Goal: Information Seeking & Learning: Check status

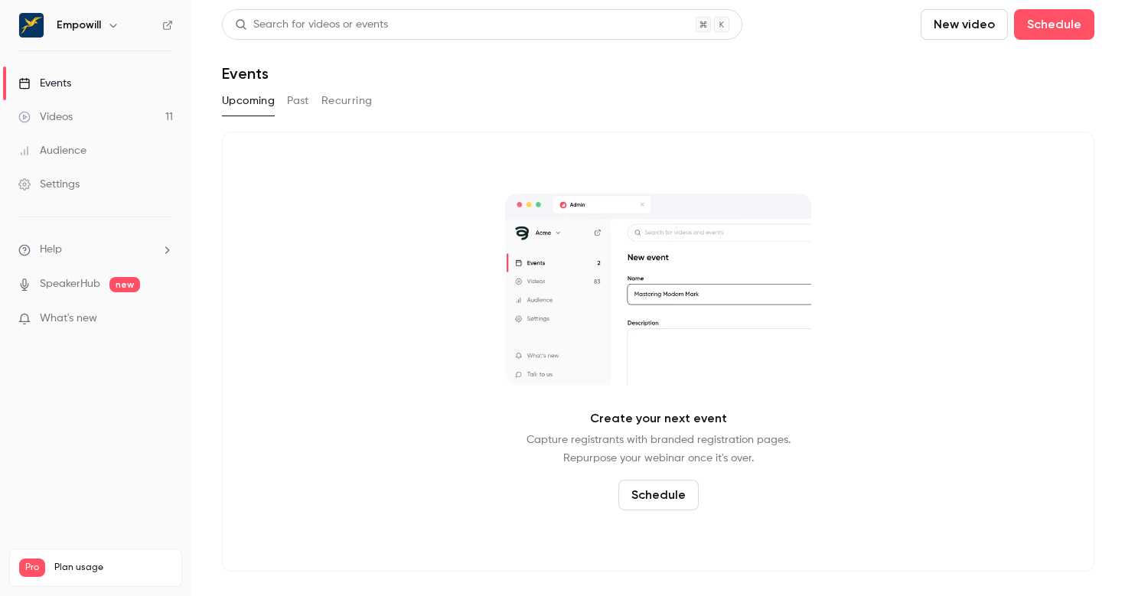
click at [101, 22] on div "Empowill" at bounding box center [103, 25] width 93 height 18
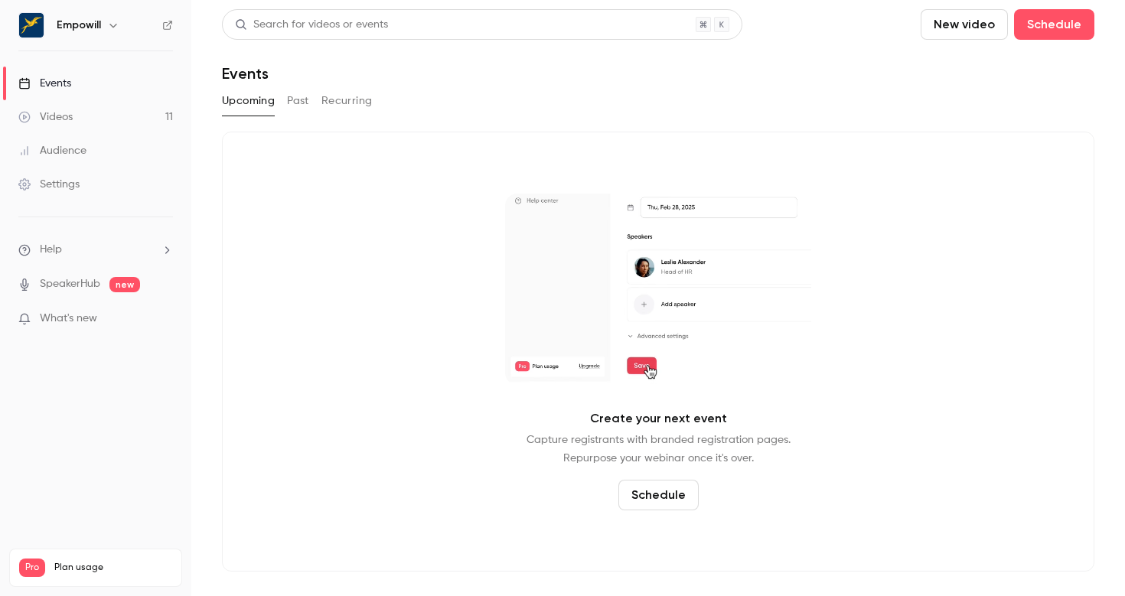
click at [113, 26] on icon "button" at bounding box center [112, 26] width 7 height 4
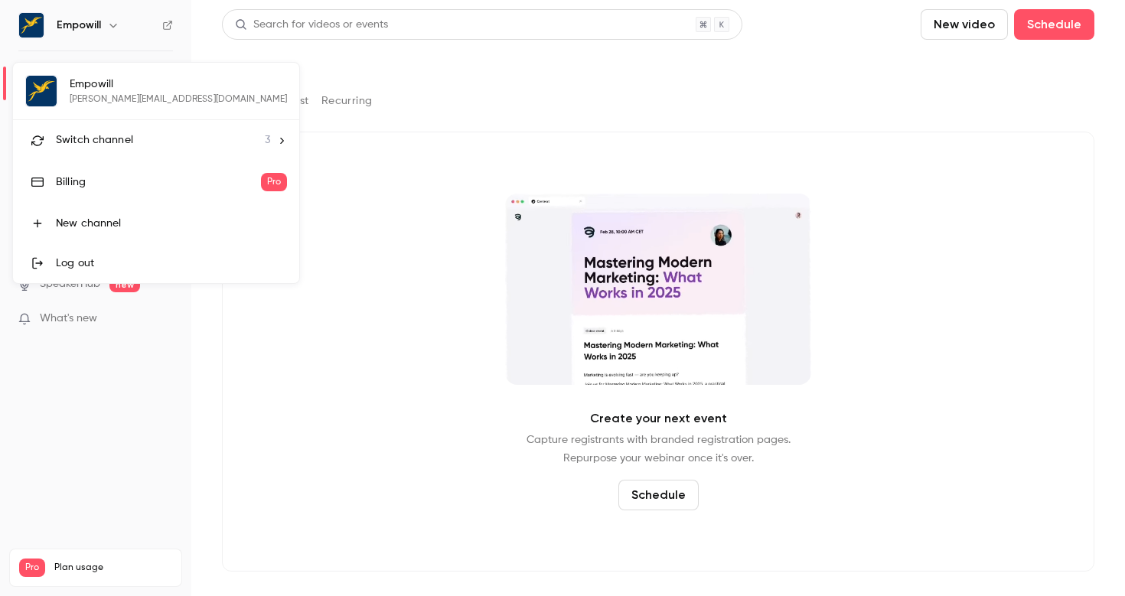
click at [103, 141] on span "Switch channel" at bounding box center [94, 140] width 77 height 16
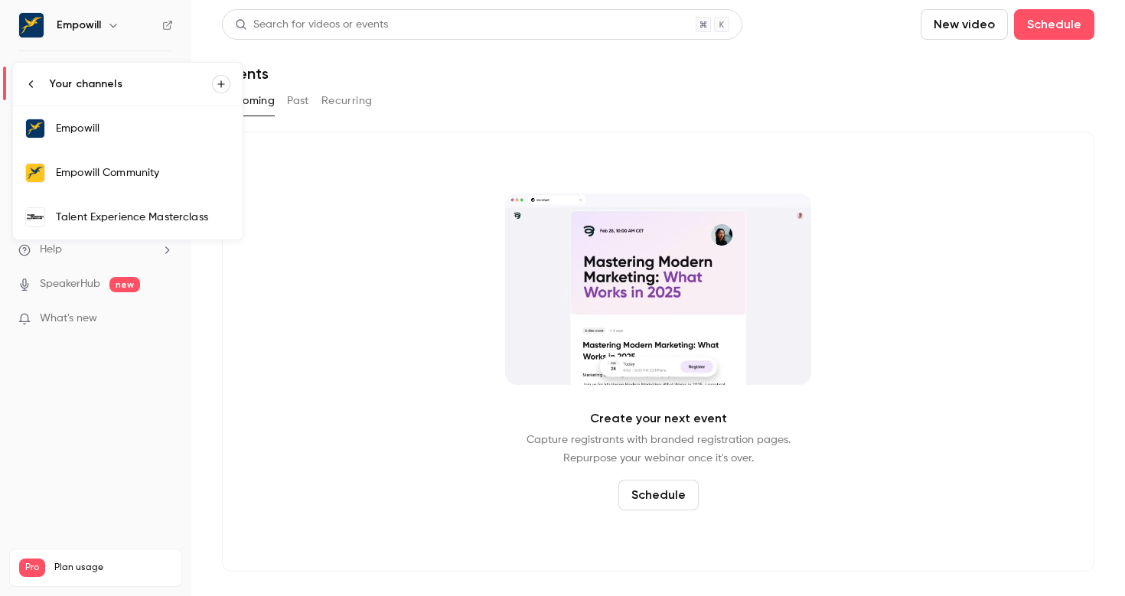
click at [139, 183] on link "Empowill Community" at bounding box center [128, 173] width 230 height 44
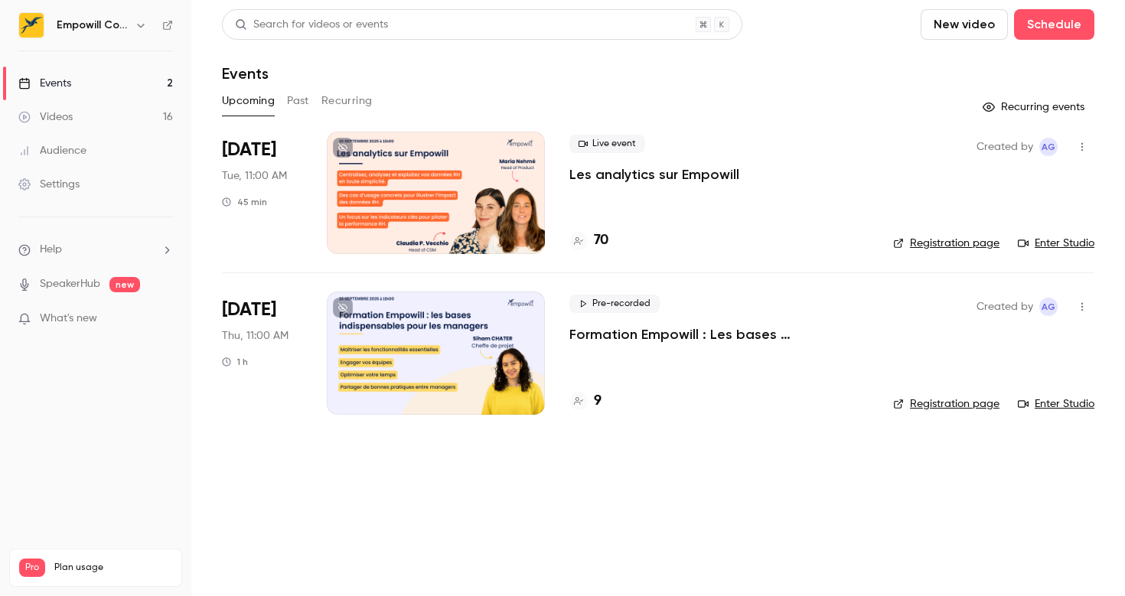
click at [1066, 243] on link "Enter Studio" at bounding box center [1056, 243] width 77 height 15
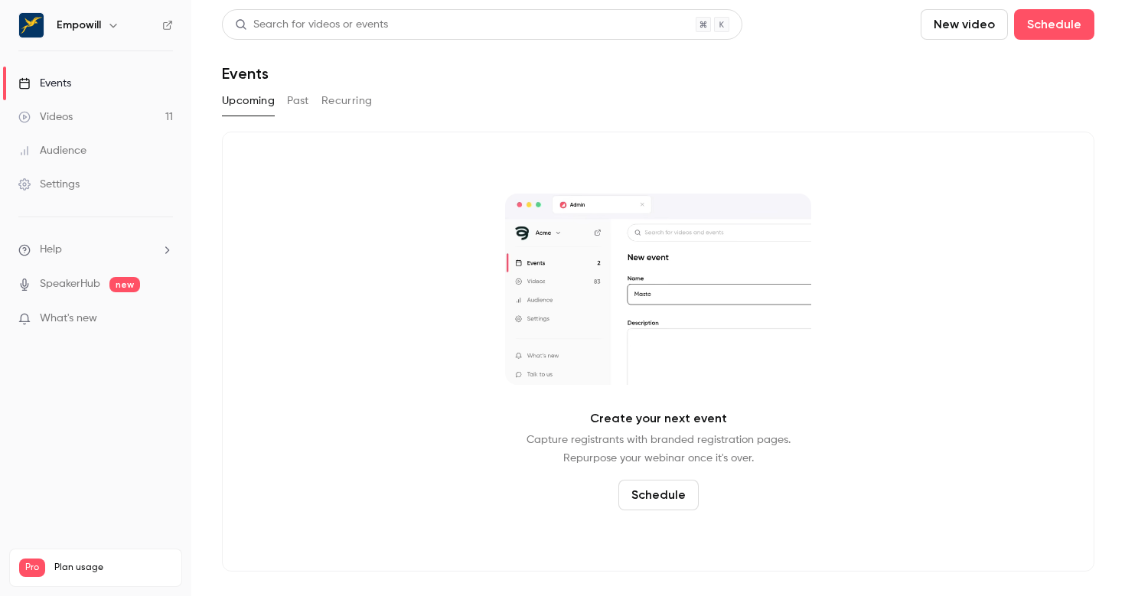
click at [80, 28] on h6 "Empowill" at bounding box center [79, 25] width 44 height 15
click at [114, 23] on icon "button" at bounding box center [113, 25] width 12 height 12
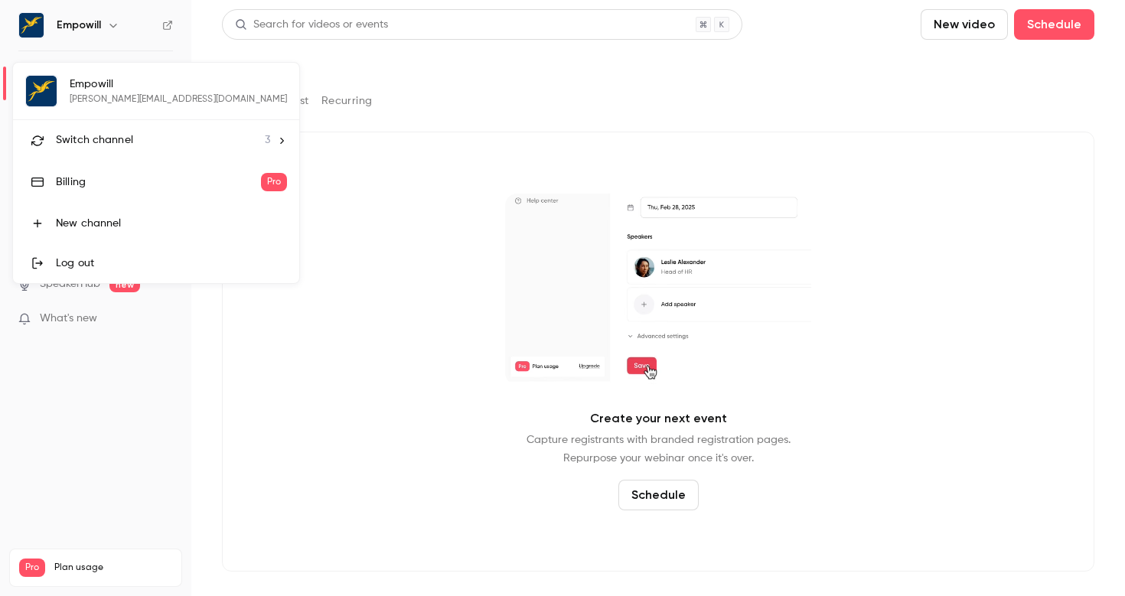
click at [114, 131] on li "Switch channel 3" at bounding box center [156, 140] width 286 height 41
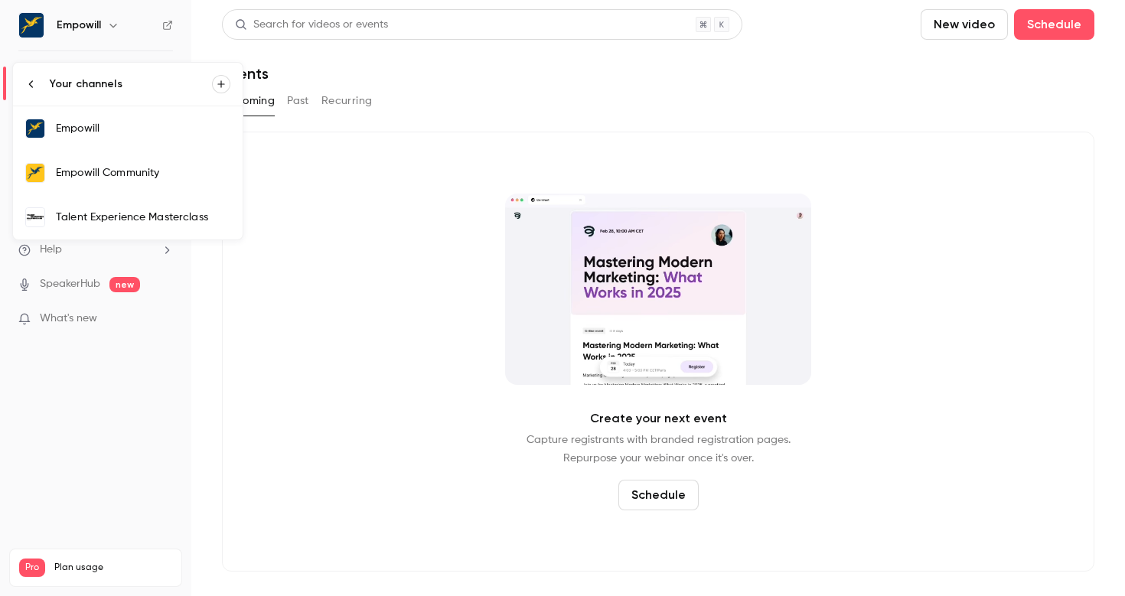
click at [158, 179] on div "Empowill Community" at bounding box center [143, 172] width 175 height 15
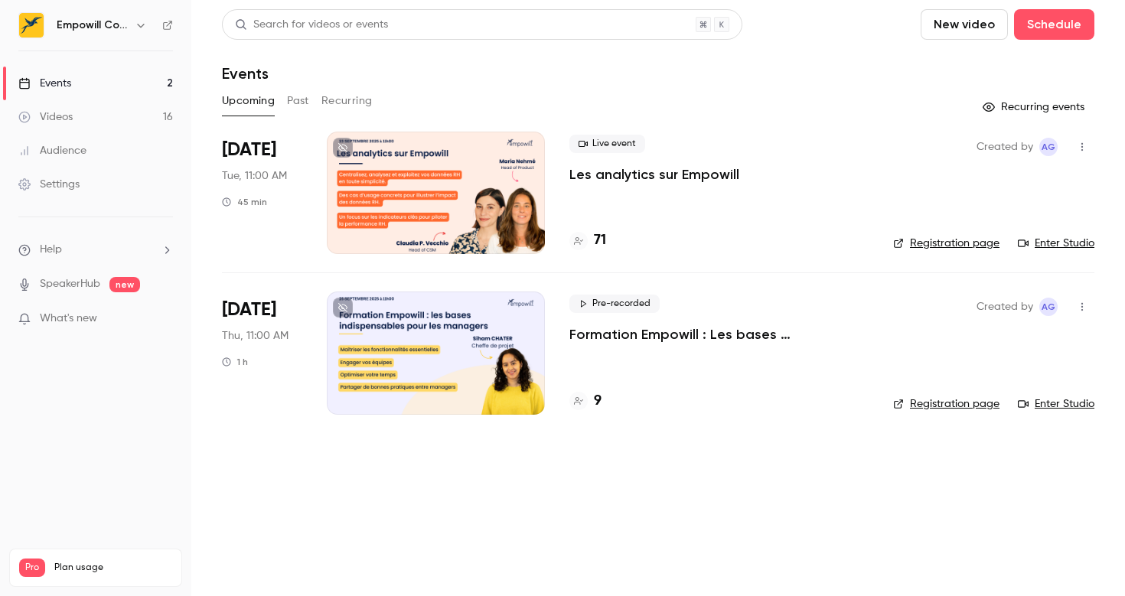
click at [1056, 246] on link "Enter Studio" at bounding box center [1056, 243] width 77 height 15
click at [1059, 243] on link "Enter Studio" at bounding box center [1056, 243] width 77 height 15
click at [602, 243] on h4 "71" at bounding box center [600, 240] width 12 height 21
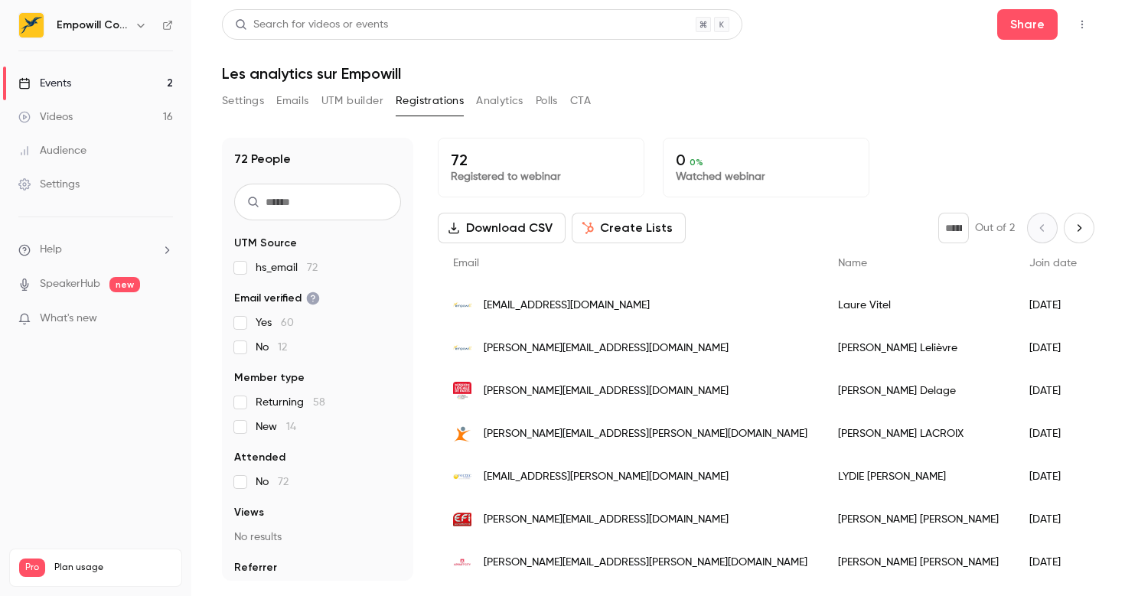
click at [247, 103] on button "Settings" at bounding box center [243, 101] width 42 height 24
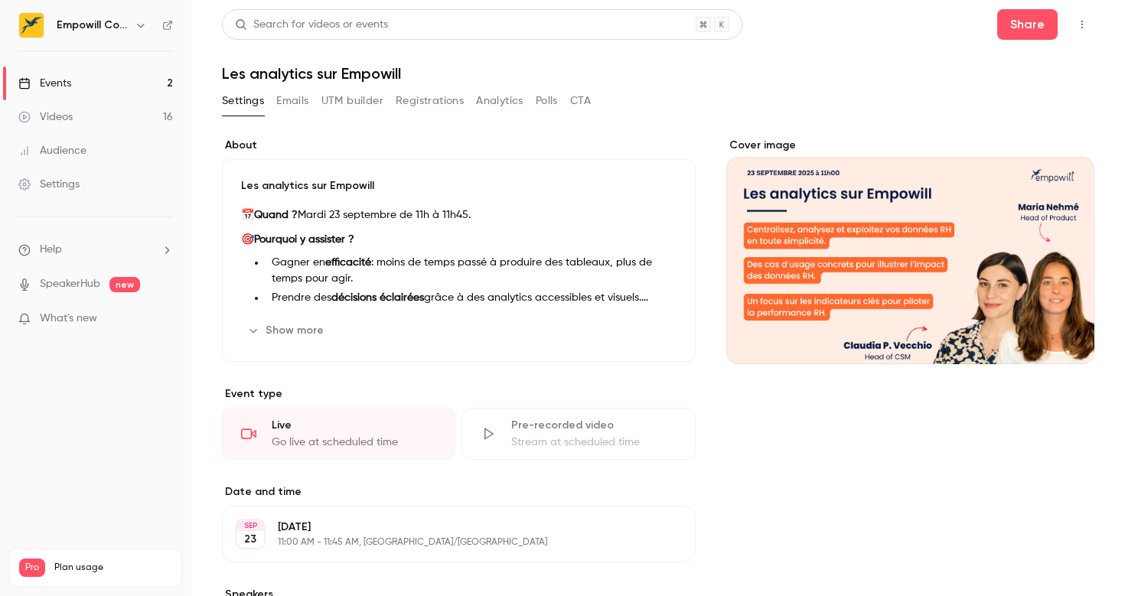
click at [341, 101] on button "UTM builder" at bounding box center [353, 101] width 62 height 24
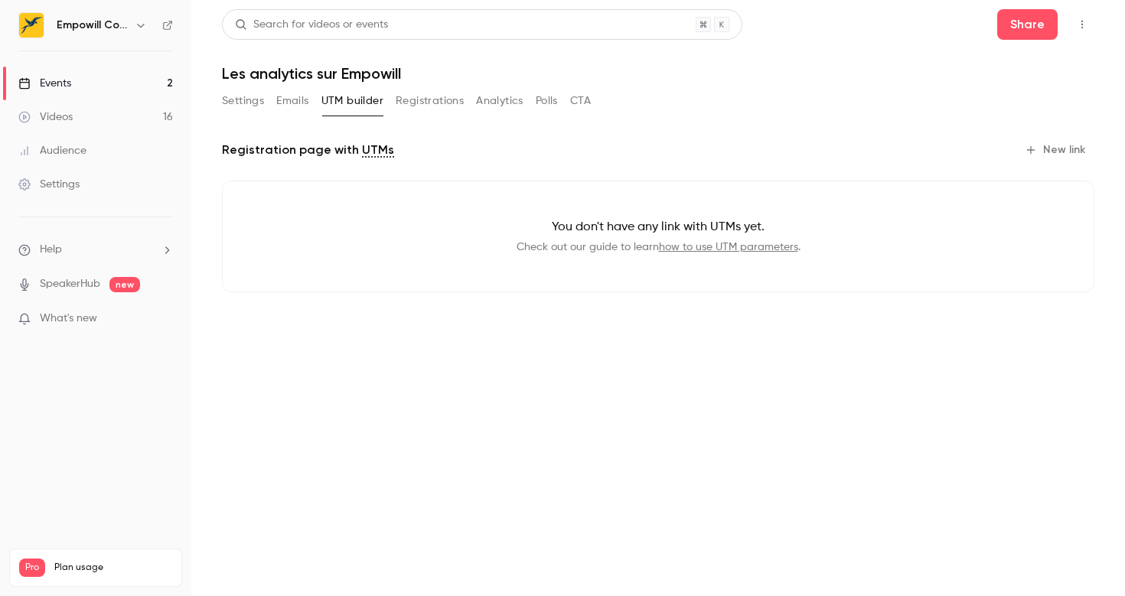
click at [450, 102] on button "Registrations" at bounding box center [430, 101] width 68 height 24
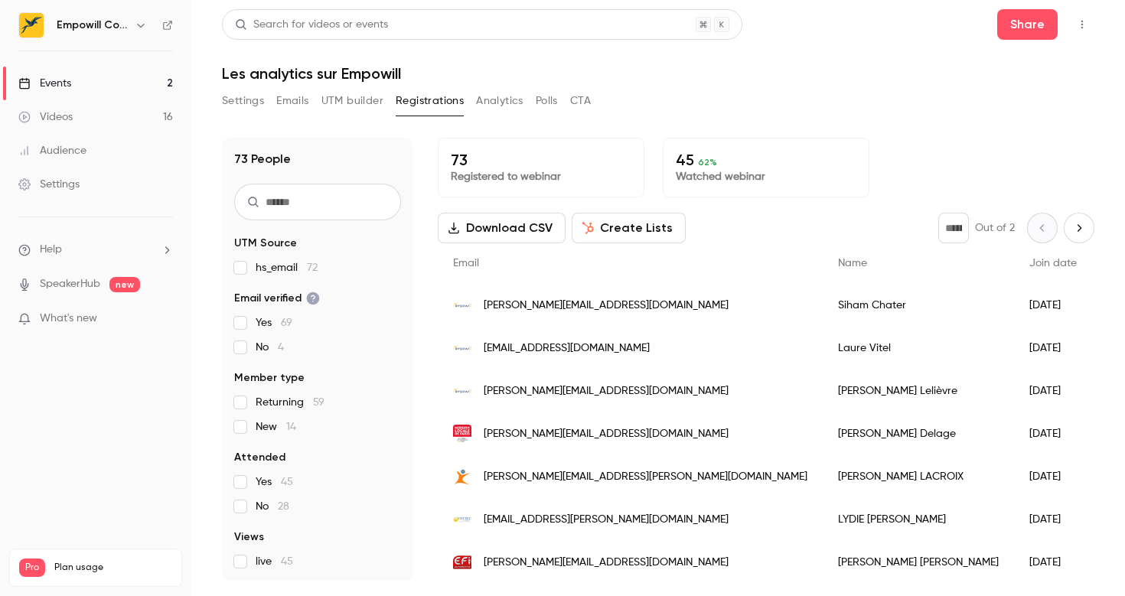
click at [838, 263] on span "Name" at bounding box center [852, 263] width 29 height 11
click at [320, 210] on input "text" at bounding box center [317, 202] width 167 height 37
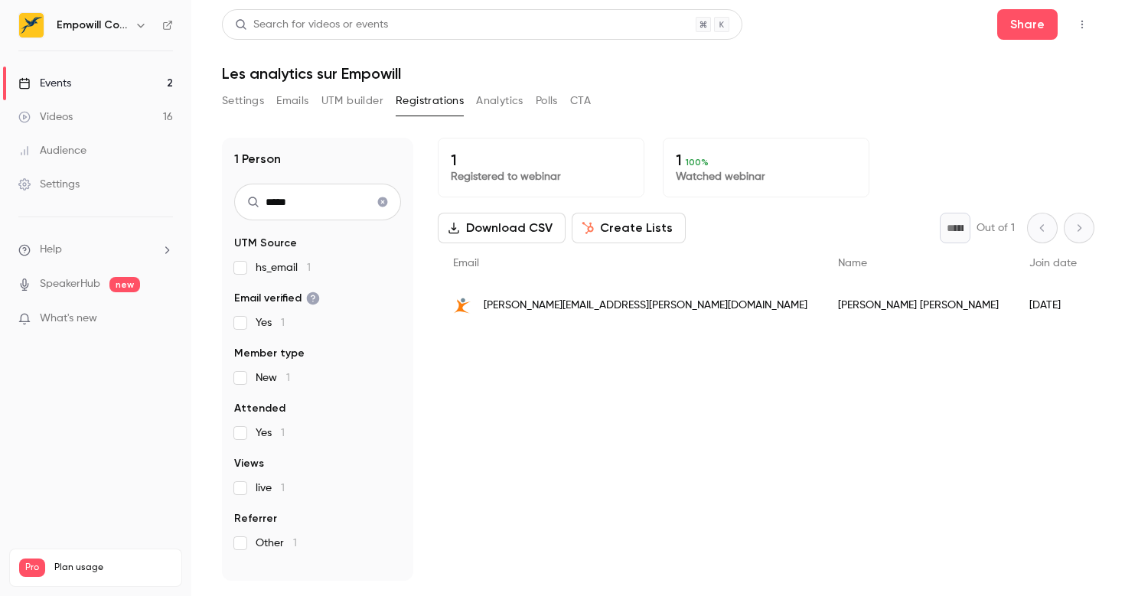
type input "*****"
click at [373, 201] on button "Clear search" at bounding box center [383, 202] width 24 height 24
